Goal: Task Accomplishment & Management: Manage account settings

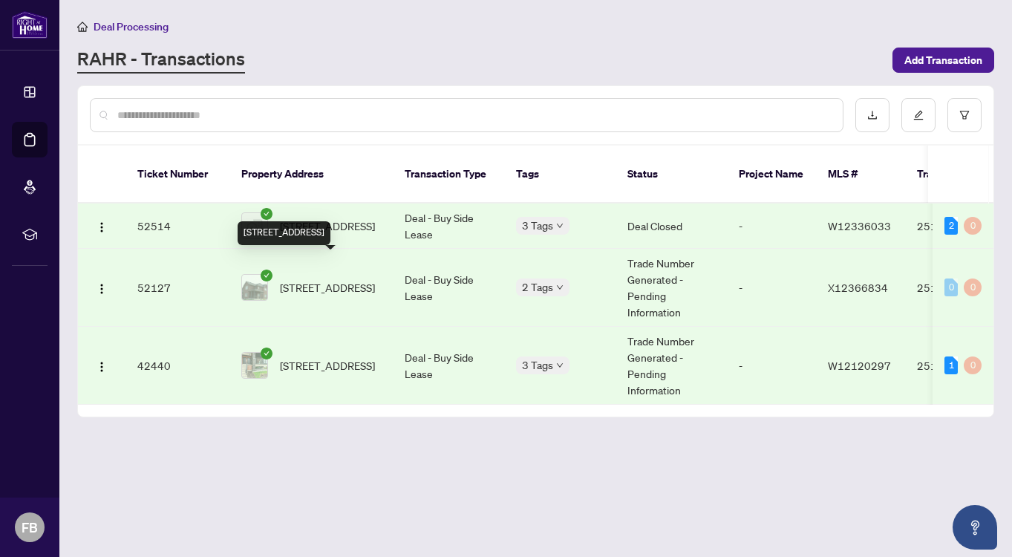
click at [333, 279] on span "[STREET_ADDRESS]" at bounding box center [327, 287] width 95 height 16
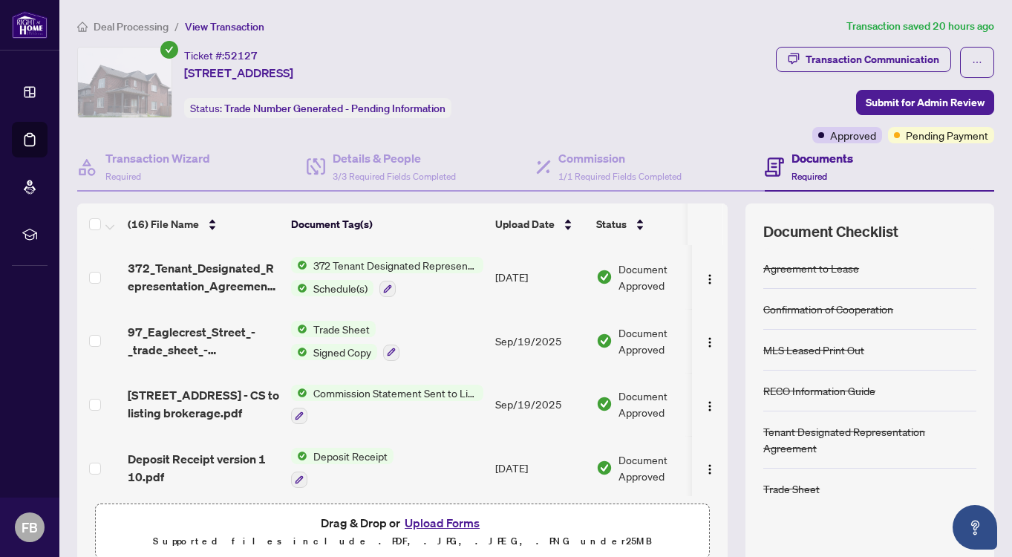
click at [347, 390] on span "Commission Statement Sent to Listing Brokerage" at bounding box center [395, 393] width 176 height 16
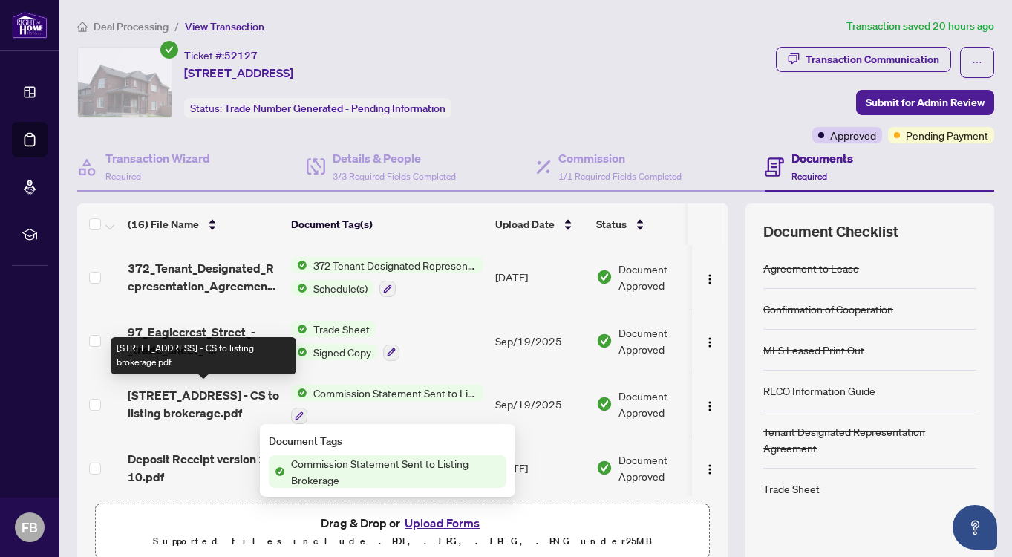
click at [183, 401] on span "[STREET_ADDRESS] - CS to listing brokerage.pdf" at bounding box center [203, 404] width 151 height 36
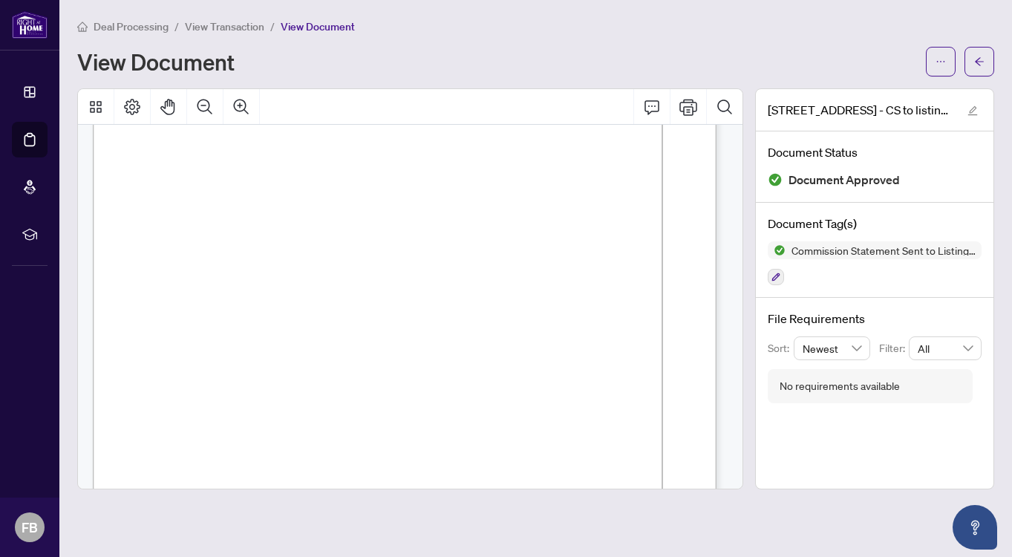
scroll to position [149, 0]
click at [226, 24] on span "View Transaction" at bounding box center [224, 26] width 79 height 13
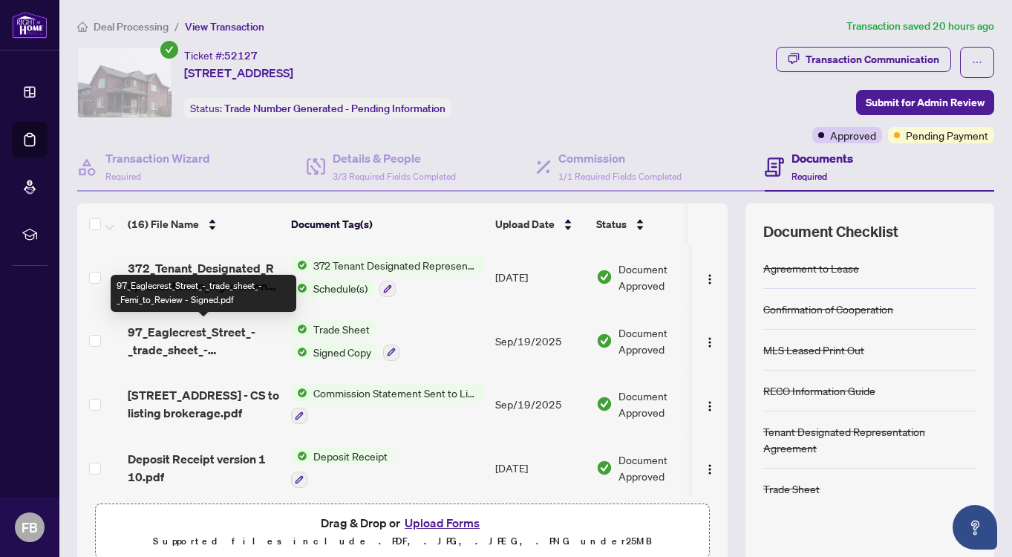
click at [166, 331] on span "97_Eaglecrest_Street_-_trade_sheet_-_Femi_to_Review - Signed.pdf" at bounding box center [203, 341] width 151 height 36
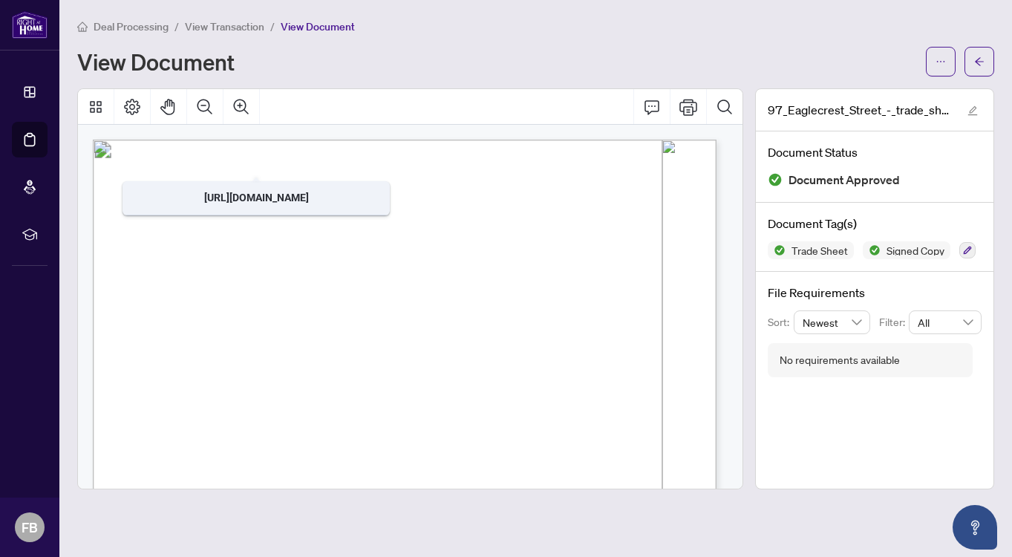
click at [211, 20] on span "View Transaction" at bounding box center [224, 26] width 79 height 13
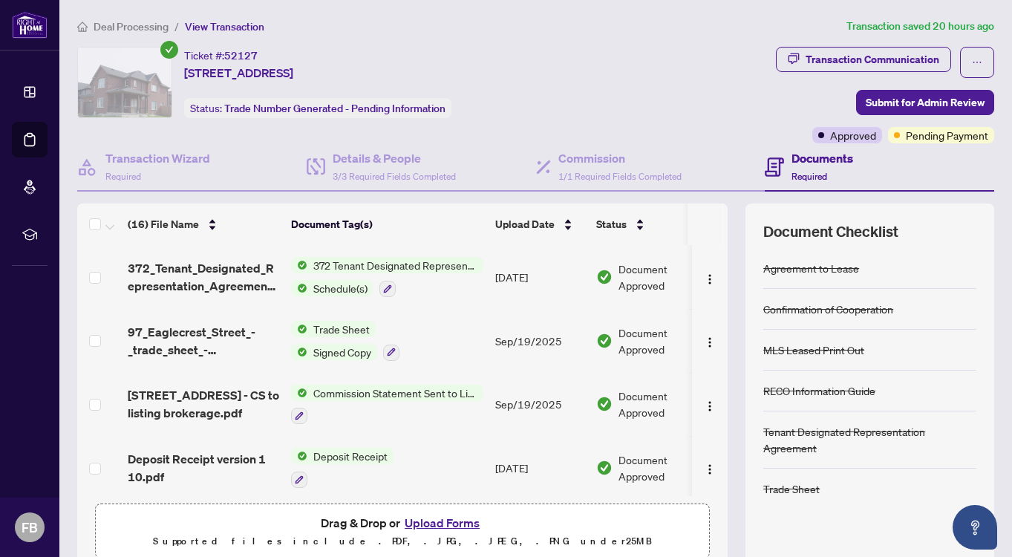
click at [205, 24] on span "View Transaction" at bounding box center [224, 26] width 79 height 13
click at [143, 23] on span "Deal Processing" at bounding box center [131, 26] width 75 height 13
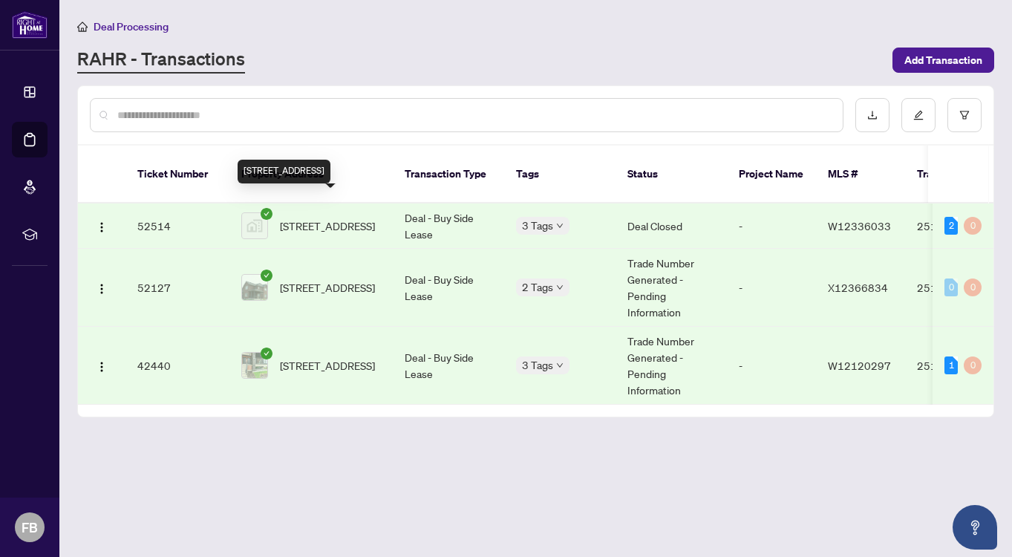
click at [301, 218] on span "[STREET_ADDRESS]" at bounding box center [327, 226] width 95 height 16
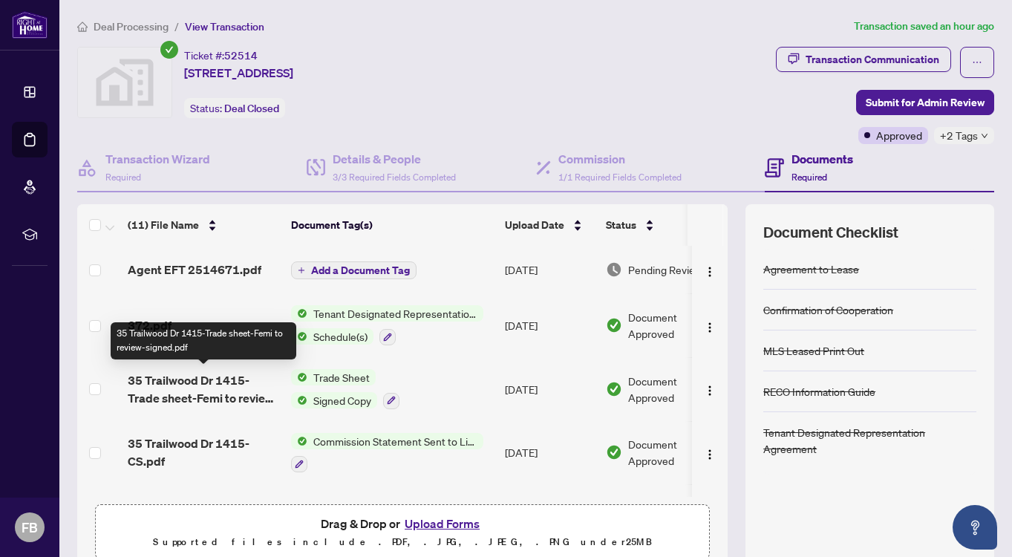
click at [174, 376] on span "35 Trailwood Dr 1415-Trade sheet-Femi to review-signed.pdf" at bounding box center [203, 389] width 151 height 36
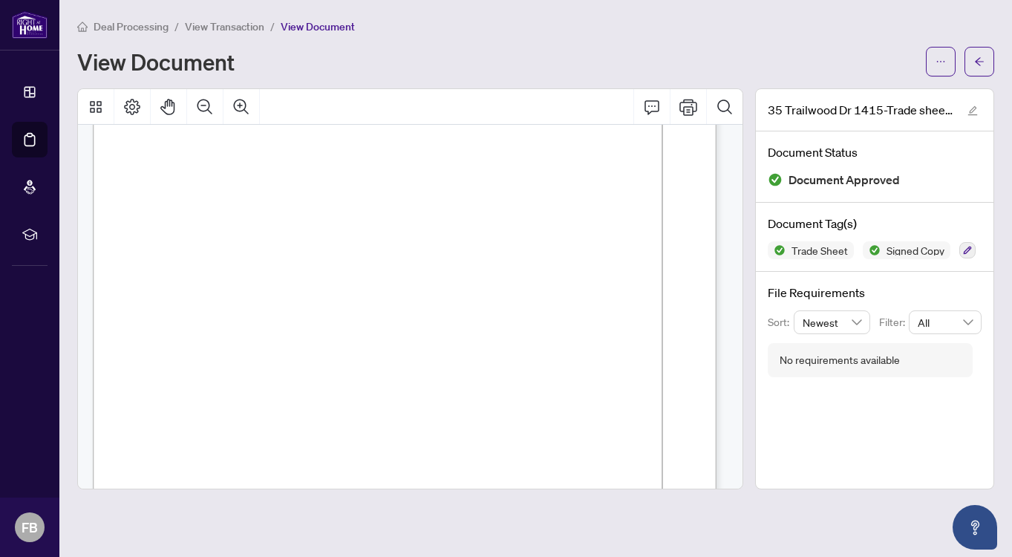
scroll to position [149, 0]
click at [224, 24] on span "View Transaction" at bounding box center [224, 26] width 79 height 13
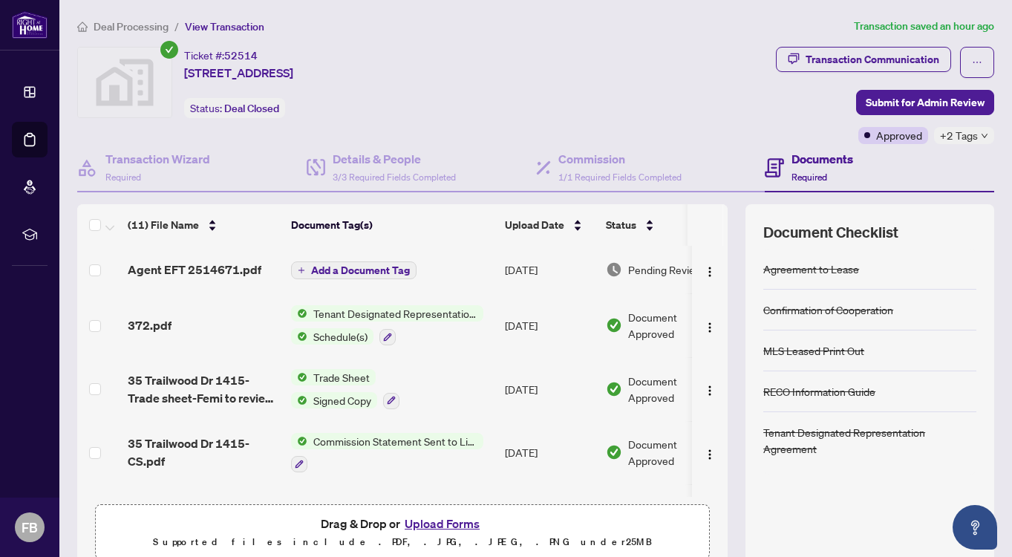
click at [131, 24] on span "Deal Processing" at bounding box center [131, 26] width 75 height 13
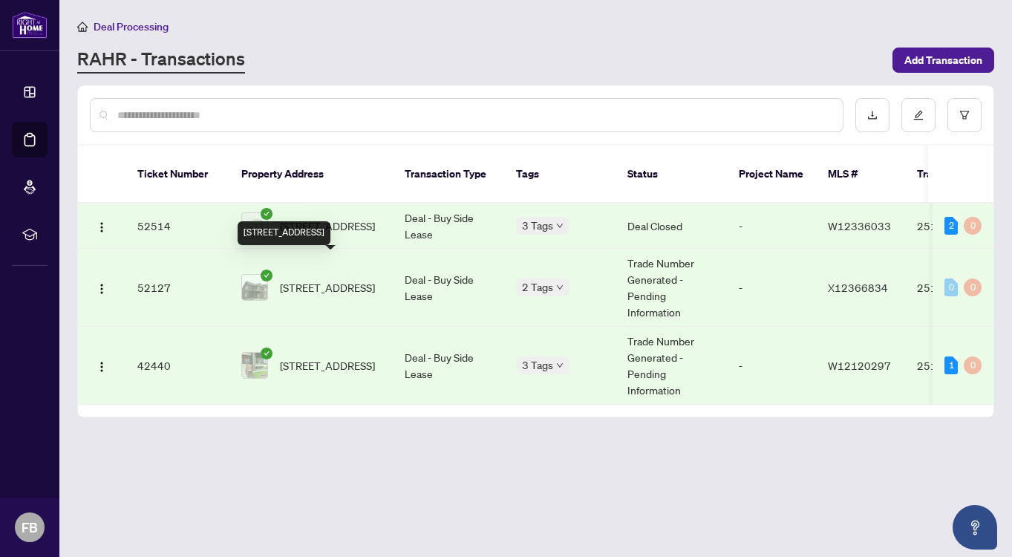
click at [310, 279] on span "[STREET_ADDRESS]" at bounding box center [327, 287] width 95 height 16
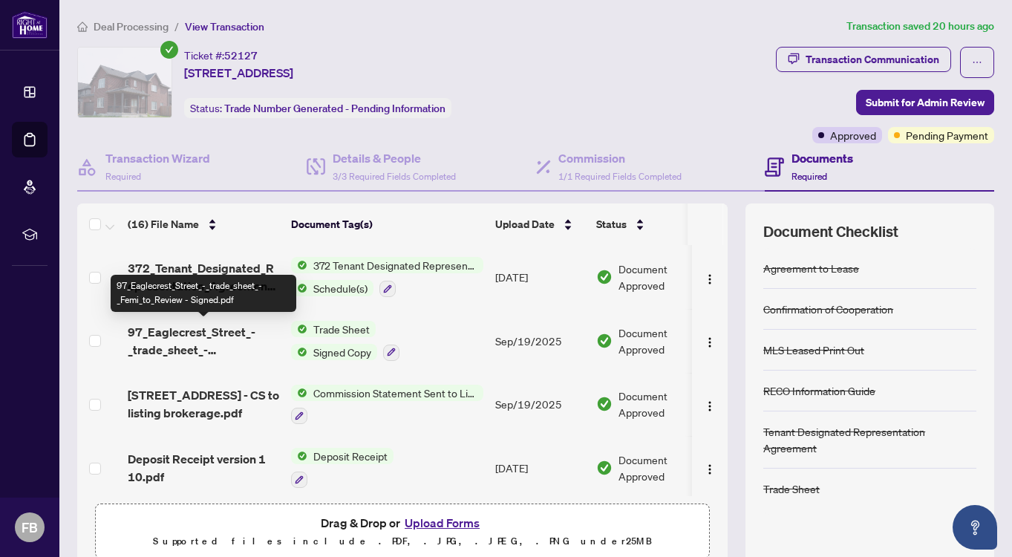
click at [168, 336] on span "97_Eaglecrest_Street_-_trade_sheet_-_Femi_to_Review - Signed.pdf" at bounding box center [203, 341] width 151 height 36
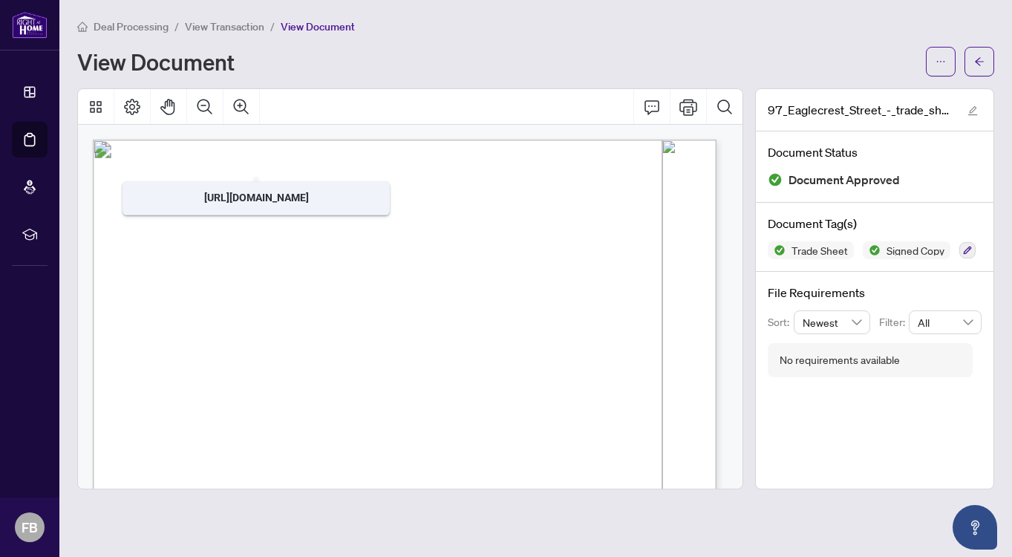
click at [206, 25] on span "View Transaction" at bounding box center [224, 26] width 79 height 13
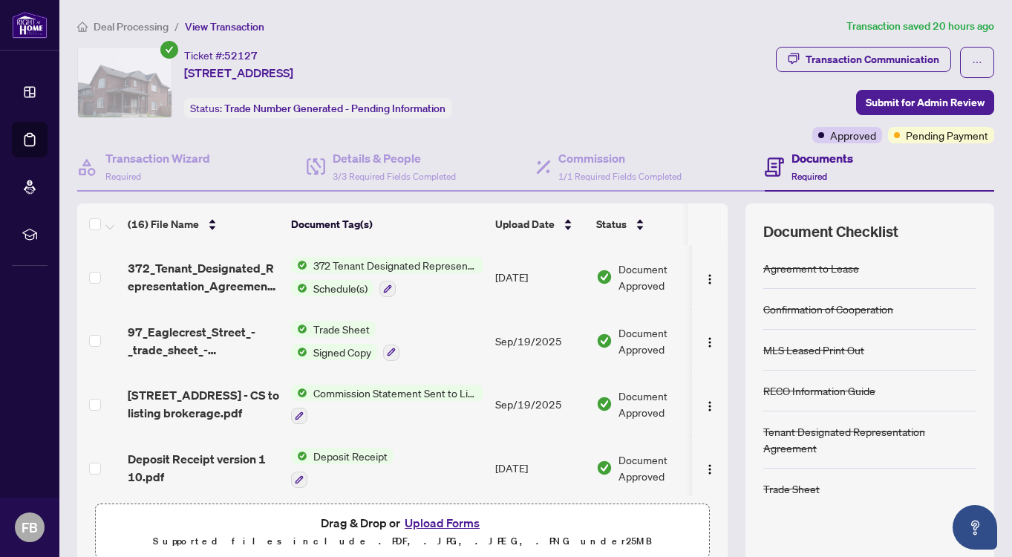
click at [152, 21] on span "Deal Processing" at bounding box center [131, 26] width 75 height 13
